Goal: Task Accomplishment & Management: Manage account settings

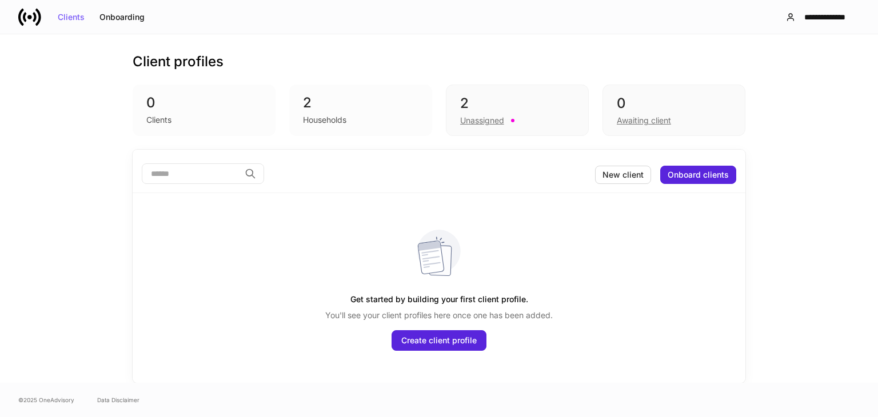
click at [347, 102] on div "2" at bounding box center [360, 103] width 115 height 18
click at [518, 131] on div "2 Unassigned" at bounding box center [517, 110] width 143 height 51
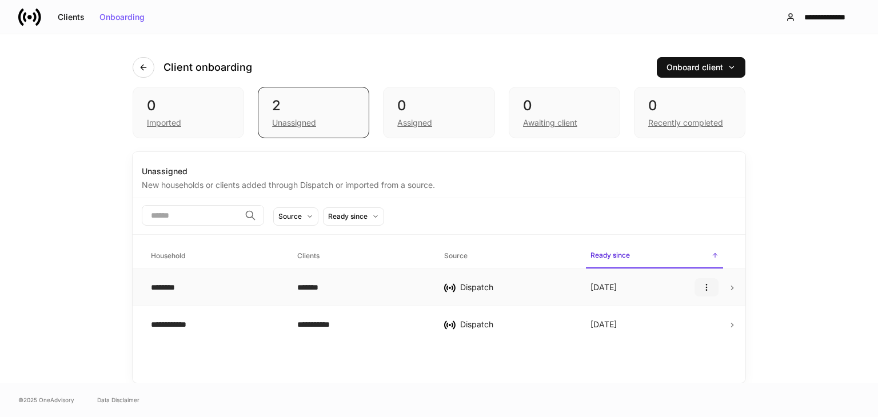
click at [709, 286] on icon "button" at bounding box center [706, 287] width 9 height 9
click at [652, 347] on p "Delete household" at bounding box center [669, 342] width 65 height 11
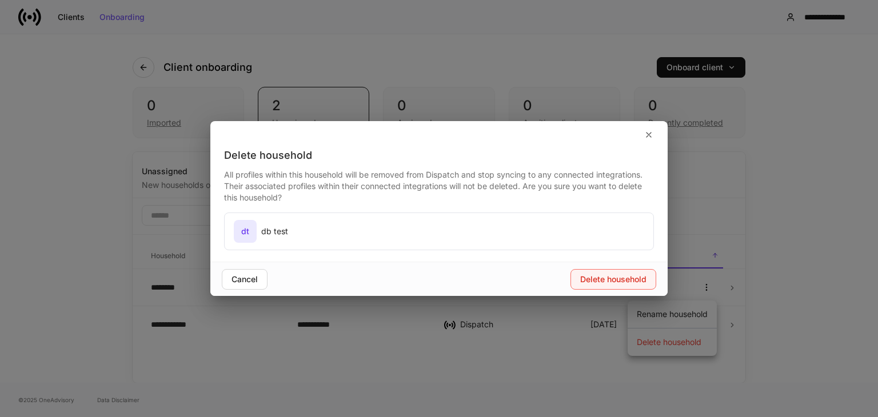
click at [614, 284] on button "Delete household" at bounding box center [613, 279] width 86 height 21
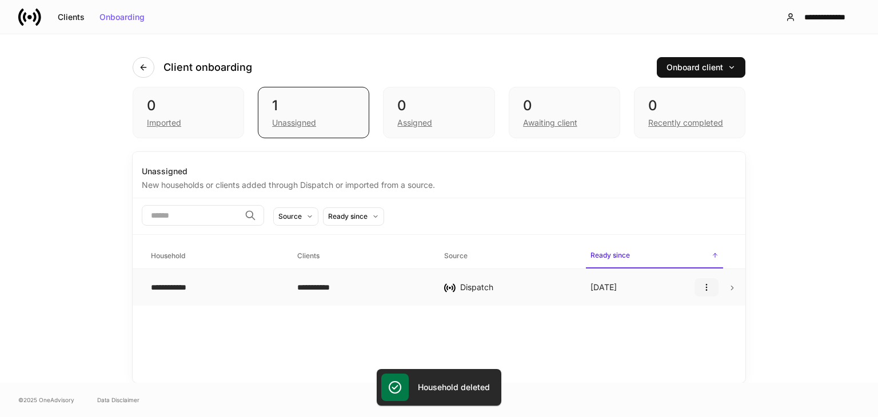
click at [703, 283] on icon "button" at bounding box center [706, 287] width 9 height 9
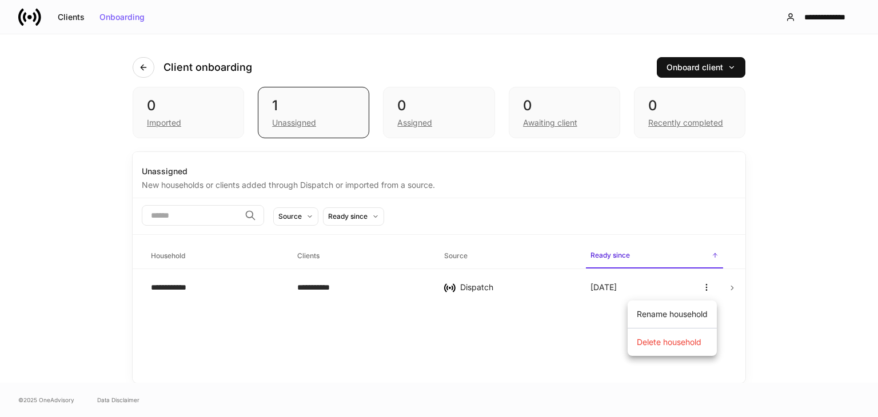
click at [558, 339] on div at bounding box center [439, 208] width 878 height 417
click at [611, 287] on p "[DATE]" at bounding box center [603, 287] width 26 height 11
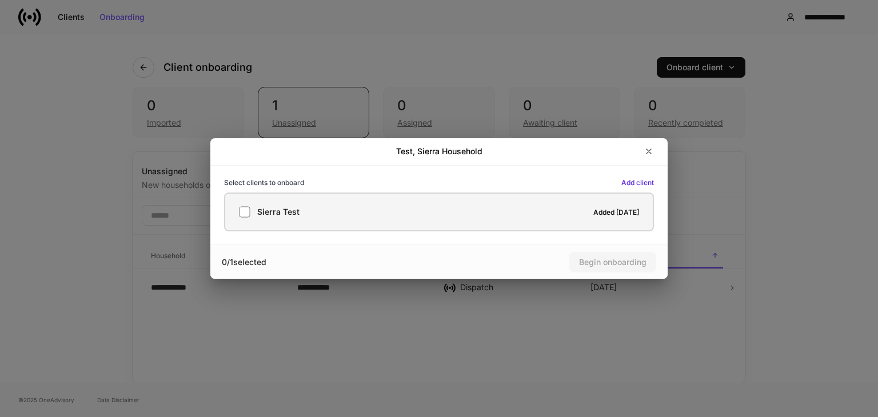
click at [232, 220] on label "Sierra Test Added [DATE]" at bounding box center [439, 212] width 430 height 39
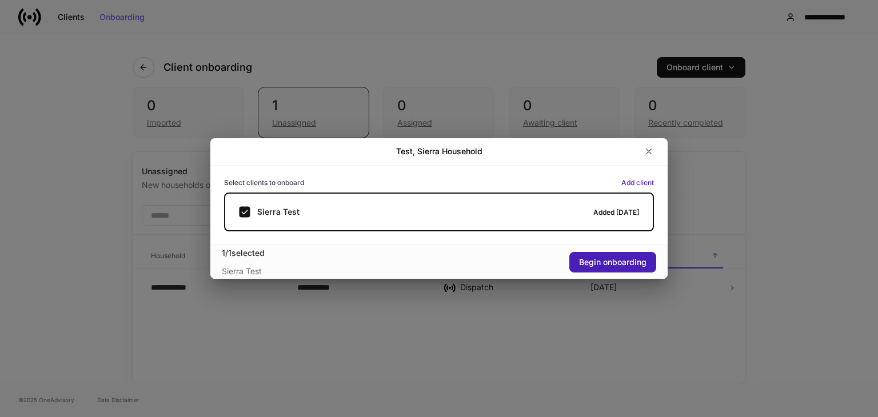
click at [617, 264] on div "Begin onboarding" at bounding box center [612, 262] width 67 height 8
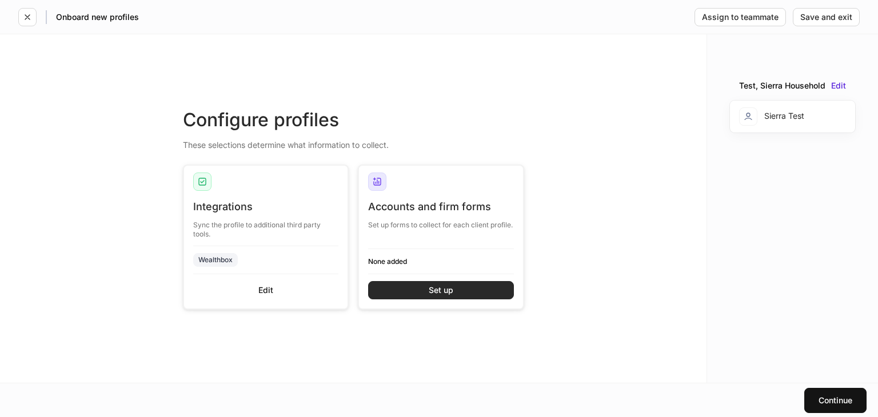
click at [433, 295] on button "Set up" at bounding box center [441, 290] width 146 height 18
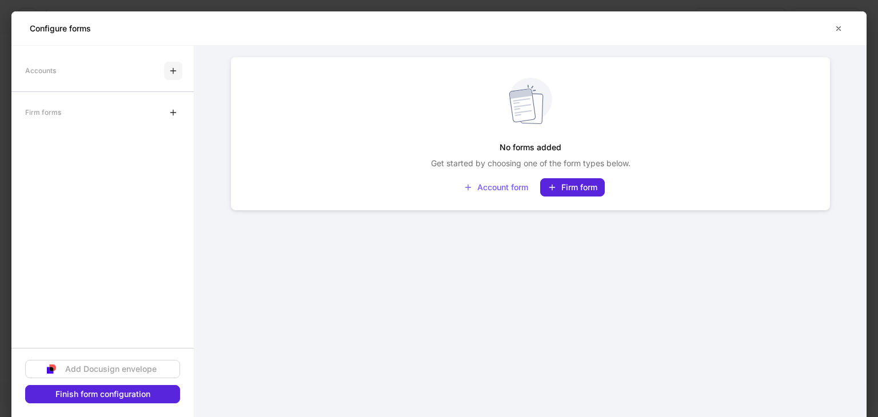
click at [174, 69] on icon "button" at bounding box center [173, 70] width 9 height 9
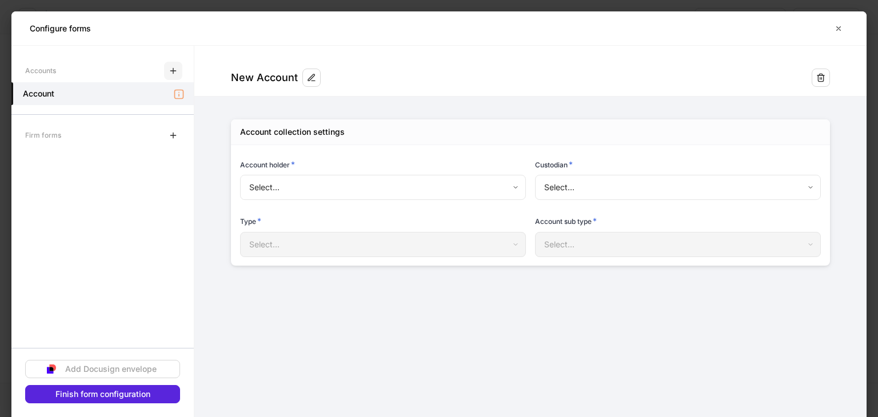
type input "**********"
click at [834, 29] on icon "button" at bounding box center [838, 28] width 9 height 9
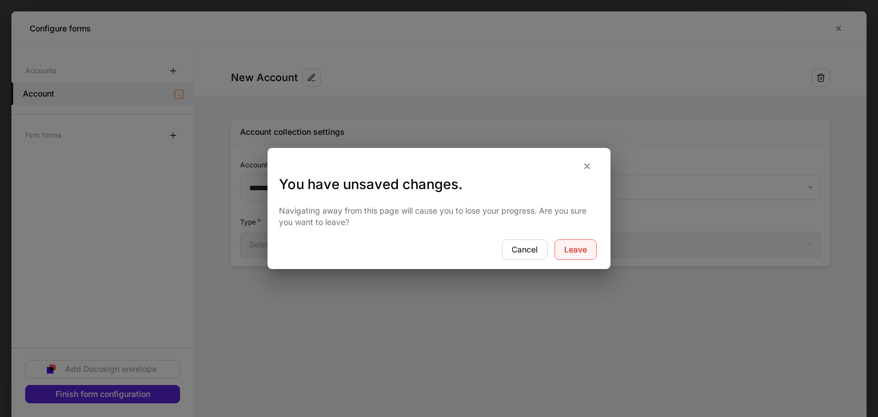
click at [571, 253] on div "Leave" at bounding box center [575, 250] width 23 height 8
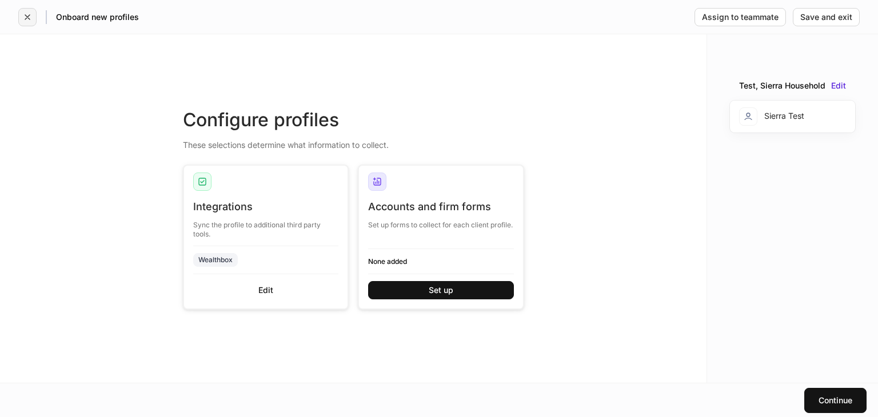
click at [22, 18] on button "button" at bounding box center [27, 17] width 18 height 18
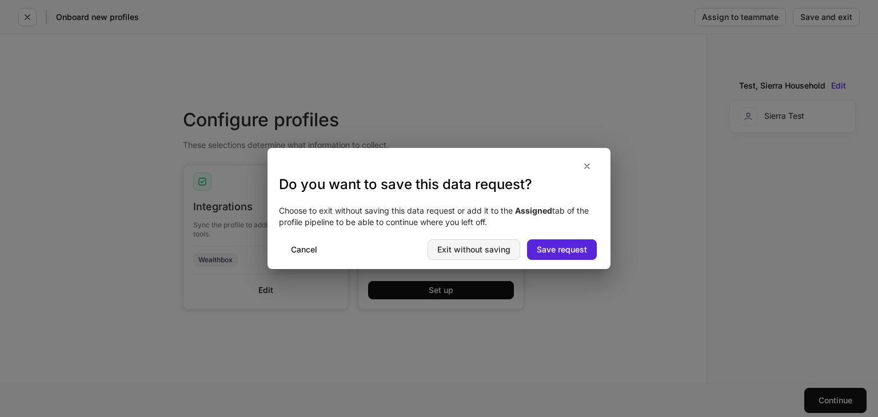
click at [471, 248] on div "Exit without saving" at bounding box center [473, 250] width 73 height 8
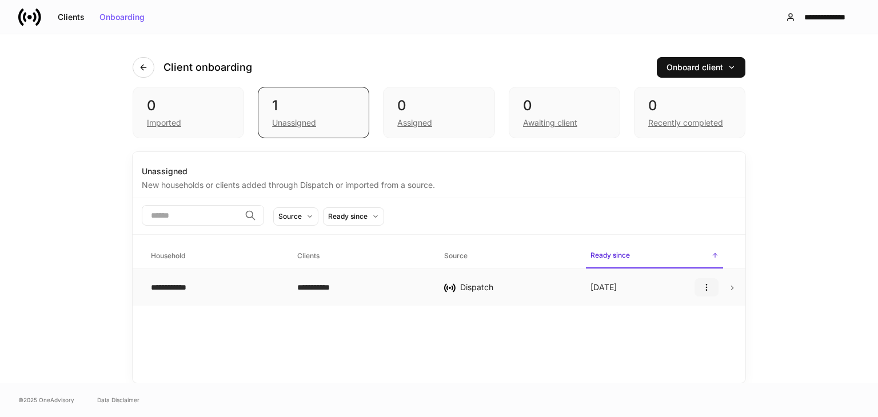
click at [710, 290] on icon "button" at bounding box center [706, 287] width 9 height 9
drag, startPoint x: 654, startPoint y: 343, endPoint x: 595, endPoint y: 382, distance: 70.8
click at [595, 382] on div at bounding box center [439, 208] width 878 height 417
click at [706, 287] on icon "button" at bounding box center [706, 288] width 1 height 6
click at [658, 345] on p "Delete household" at bounding box center [669, 342] width 65 height 11
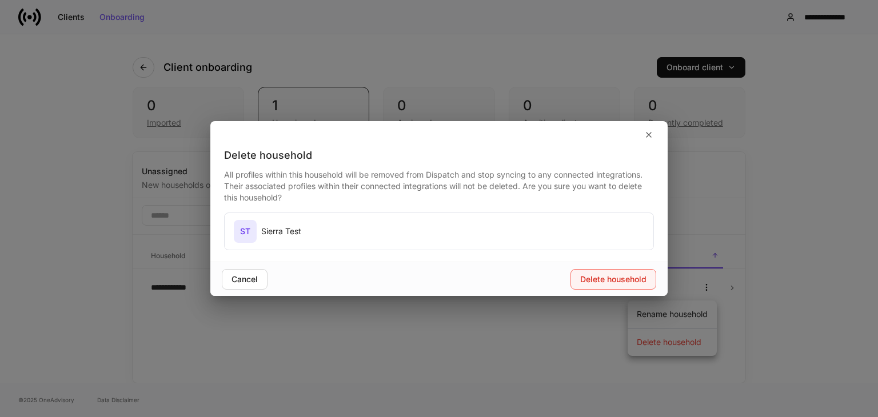
click at [599, 277] on div "Delete household" at bounding box center [613, 279] width 66 height 8
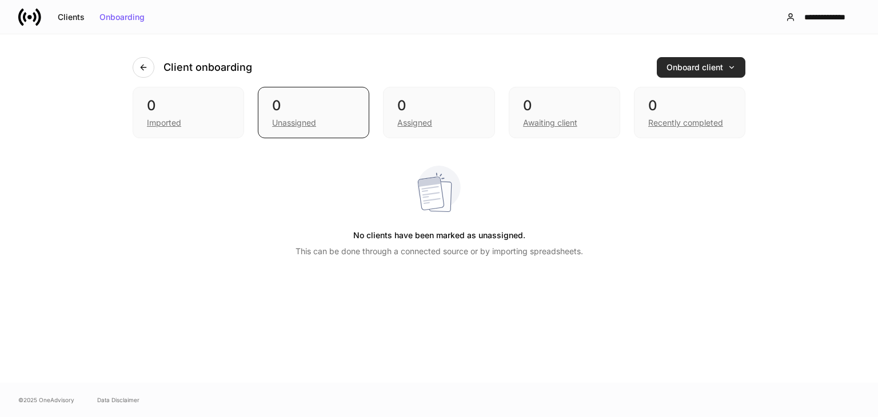
click at [718, 65] on div "Onboard client" at bounding box center [700, 67] width 69 height 8
